Goal: Task Accomplishment & Management: Use online tool/utility

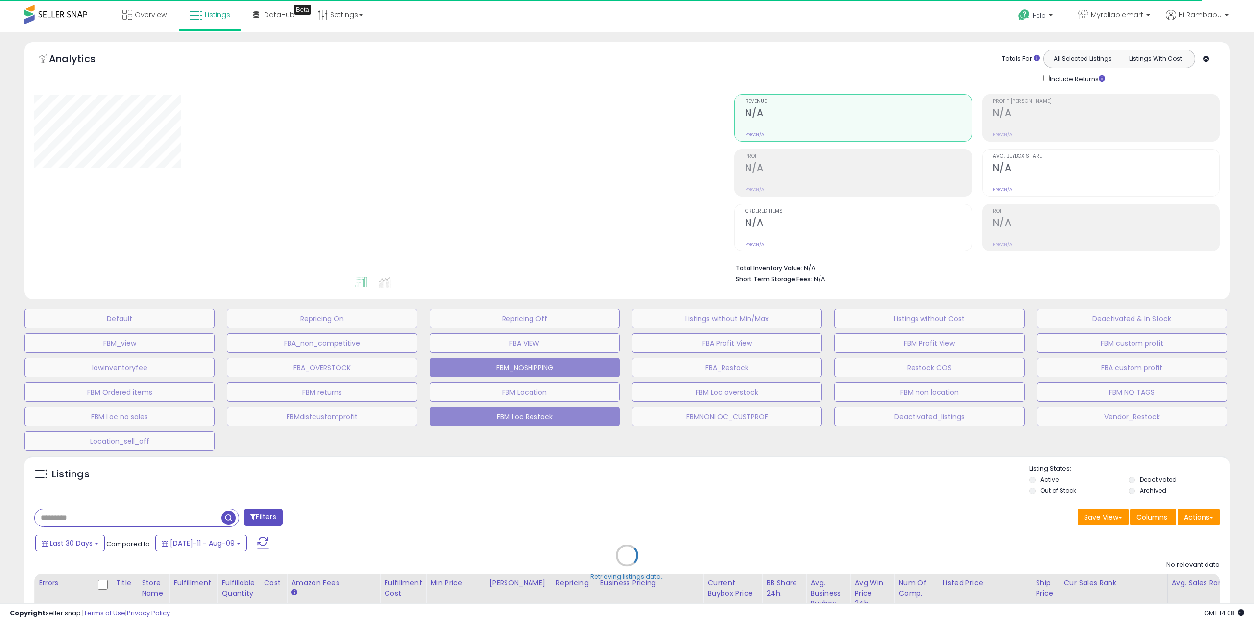
select select "**"
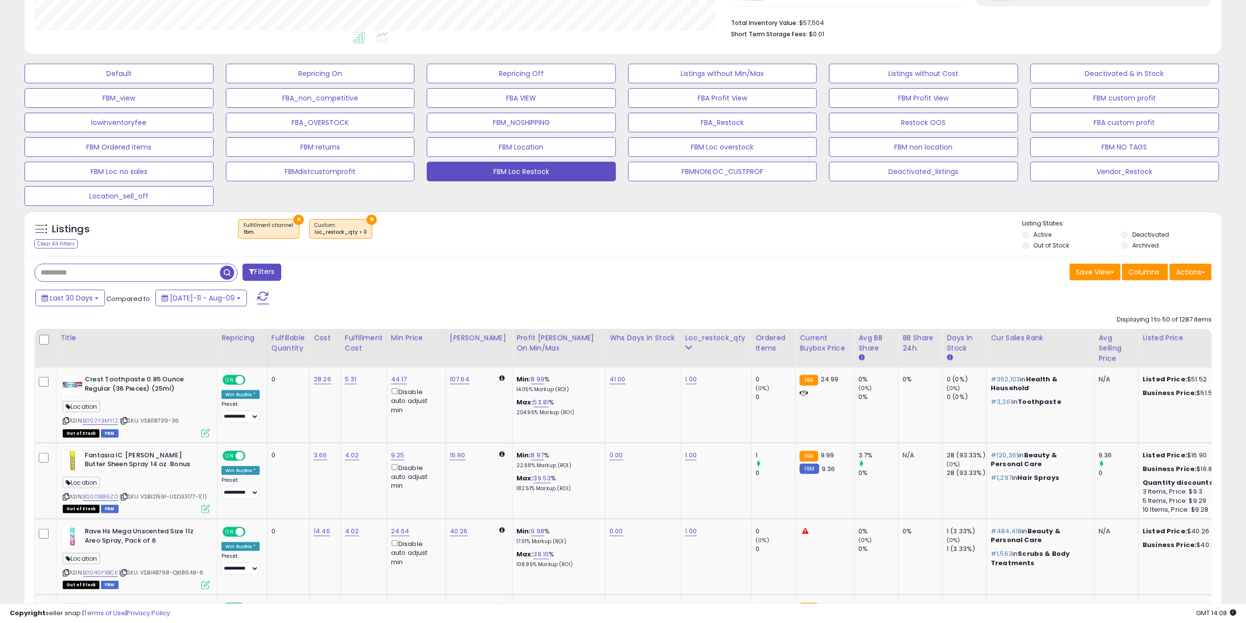
scroll to position [201, 695]
click at [890, 99] on button "FBM Profit View" at bounding box center [923, 98] width 189 height 20
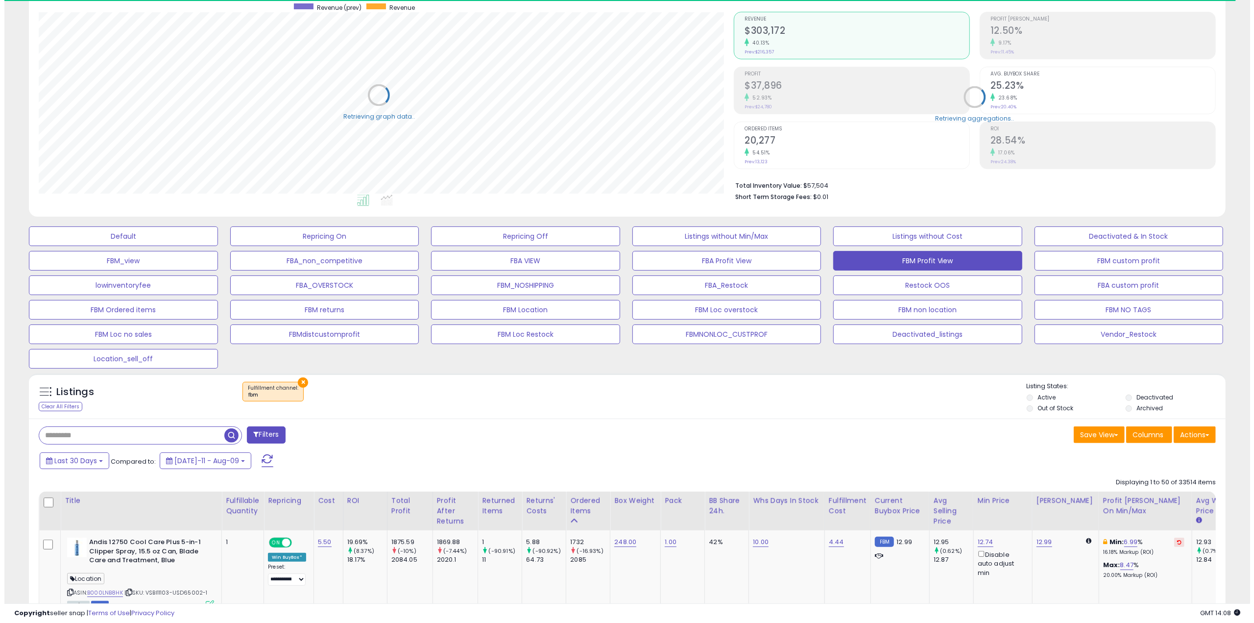
scroll to position [489805, 489310]
click at [102, 434] on input "text" at bounding box center [127, 435] width 185 height 17
type input "***"
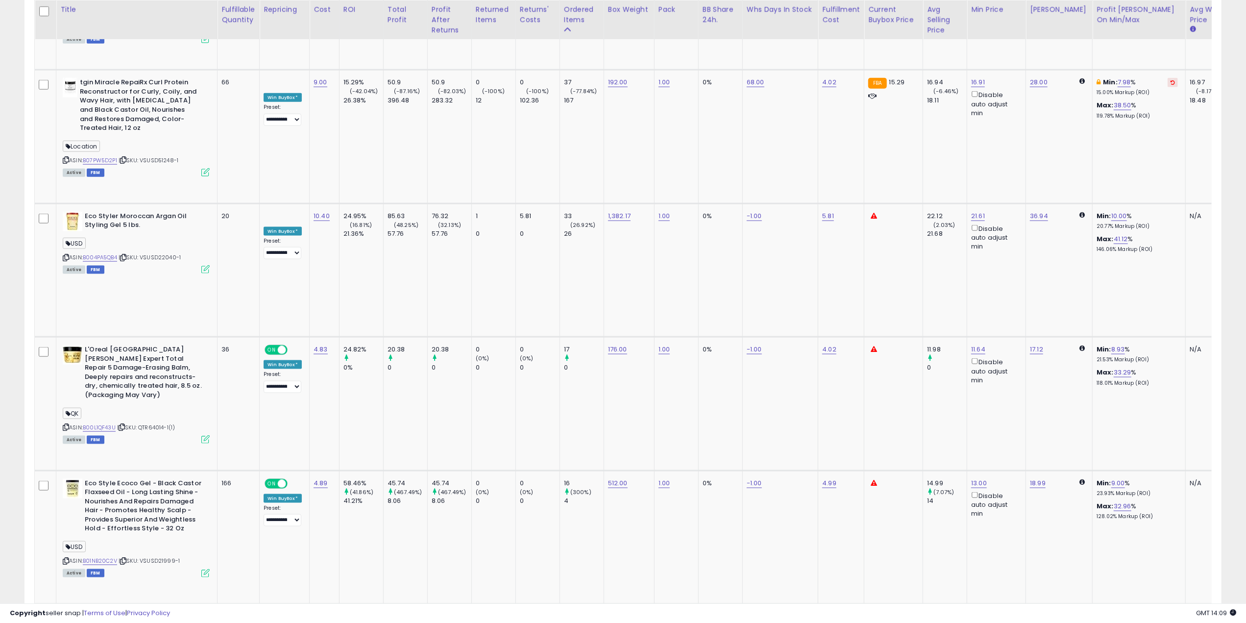
scroll to position [1601, 0]
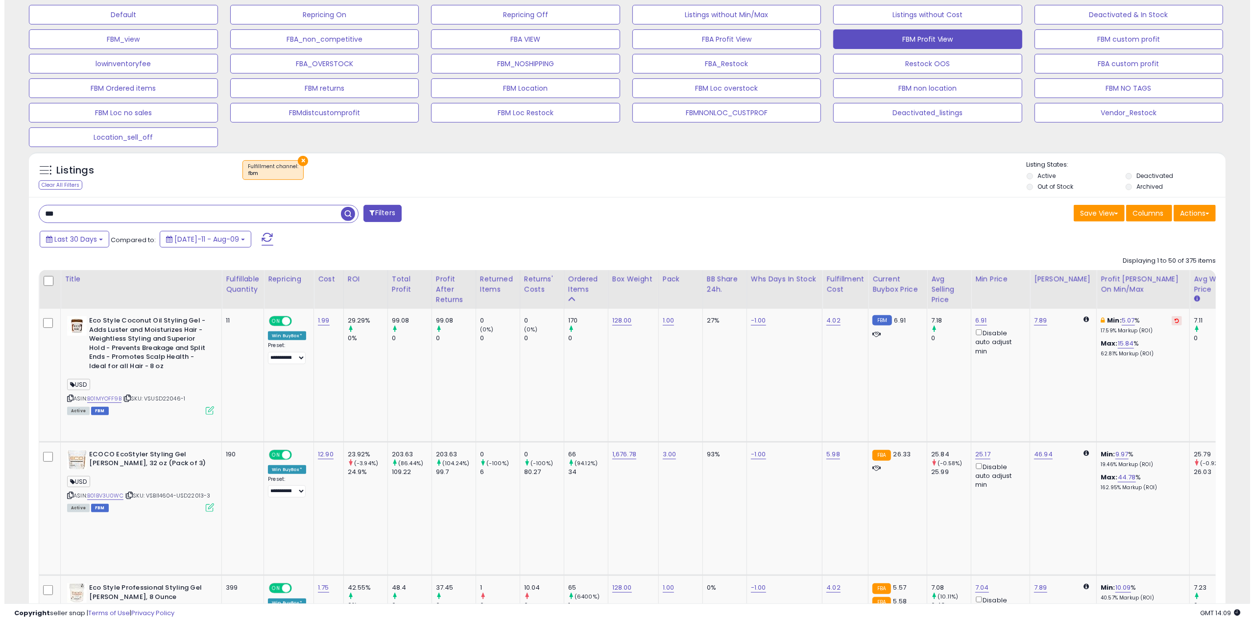
scroll to position [82, 0]
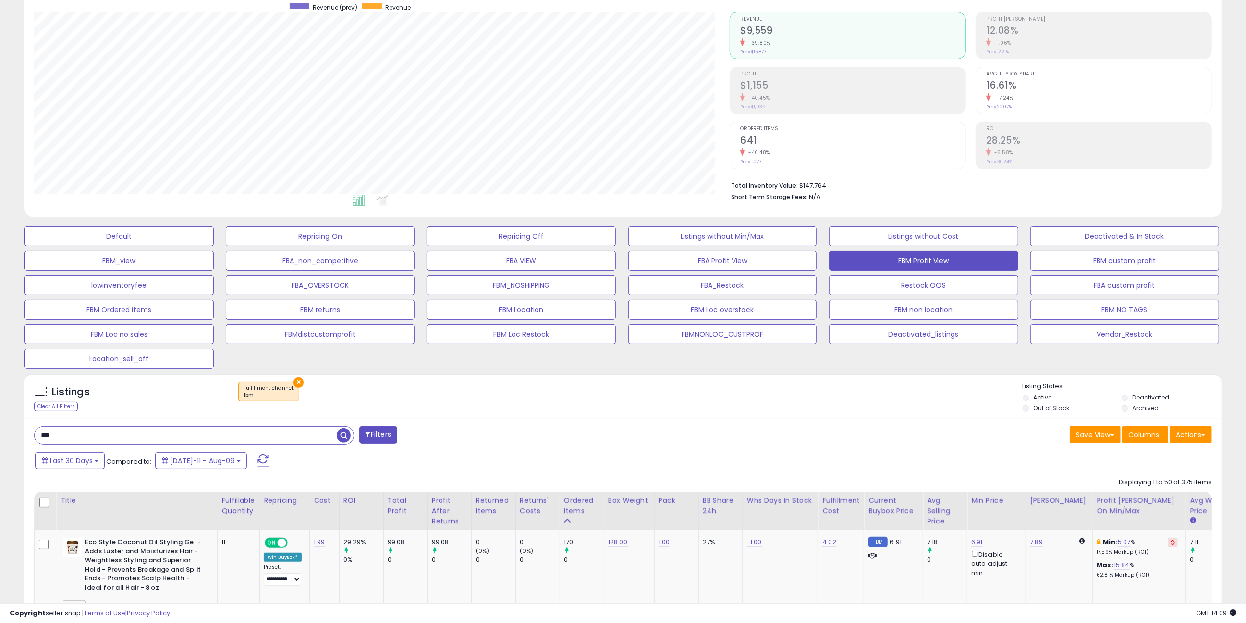
click at [1144, 411] on label "Archived" at bounding box center [1146, 408] width 26 height 8
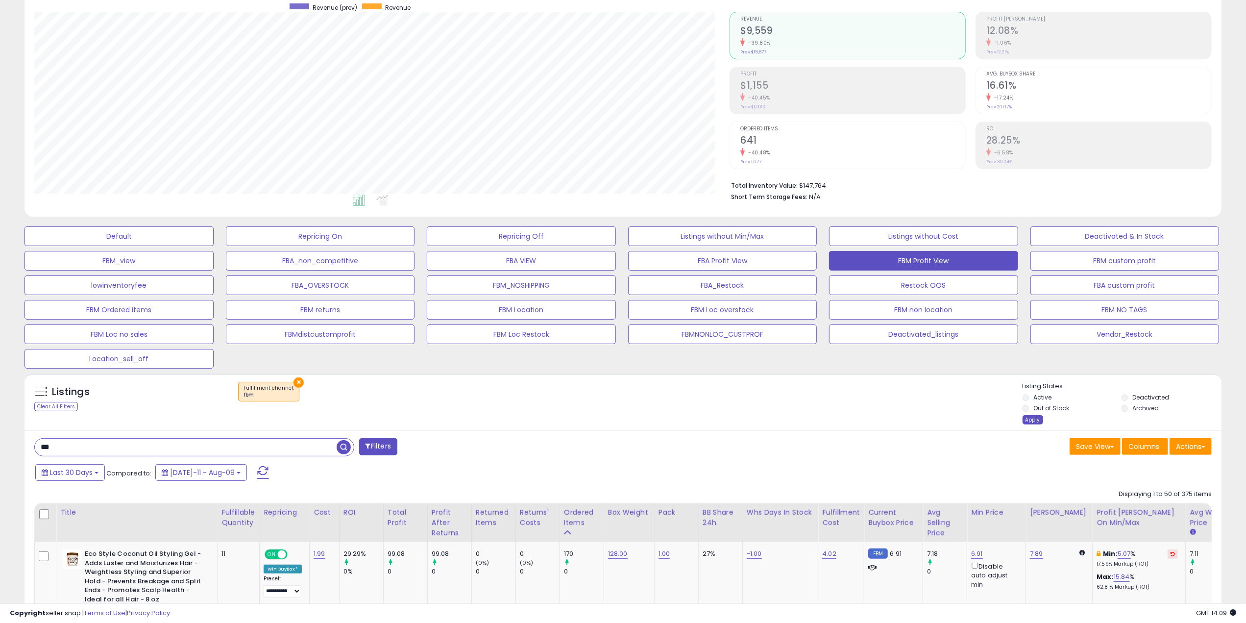
click at [1037, 420] on div "Apply" at bounding box center [1033, 419] width 21 height 9
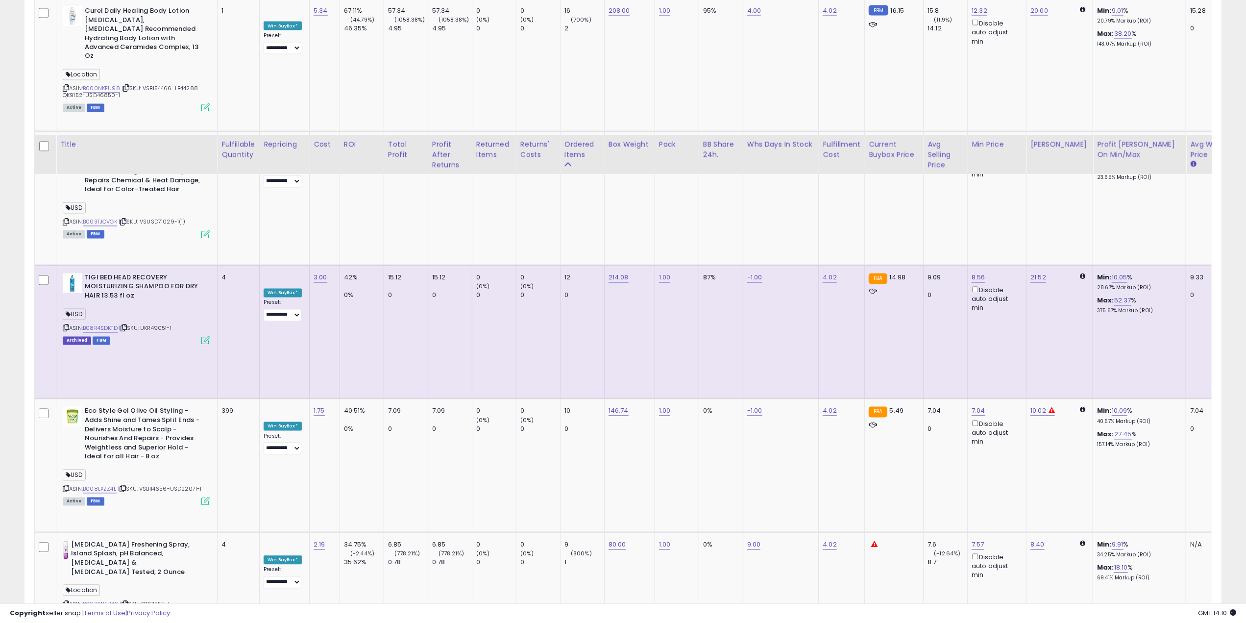
scroll to position [1797, 0]
